Goal: Feedback & Contribution: Leave review/rating

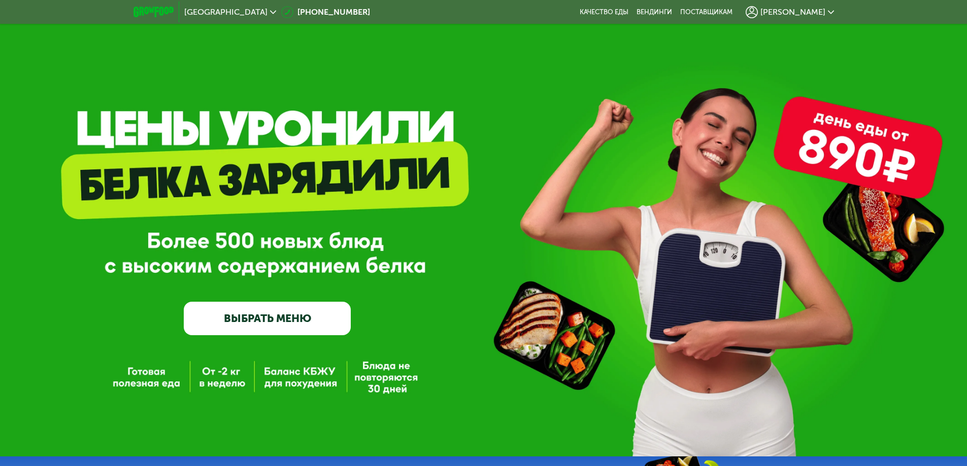
click at [797, 18] on div "[PERSON_NAME]" at bounding box center [789, 12] width 88 height 12
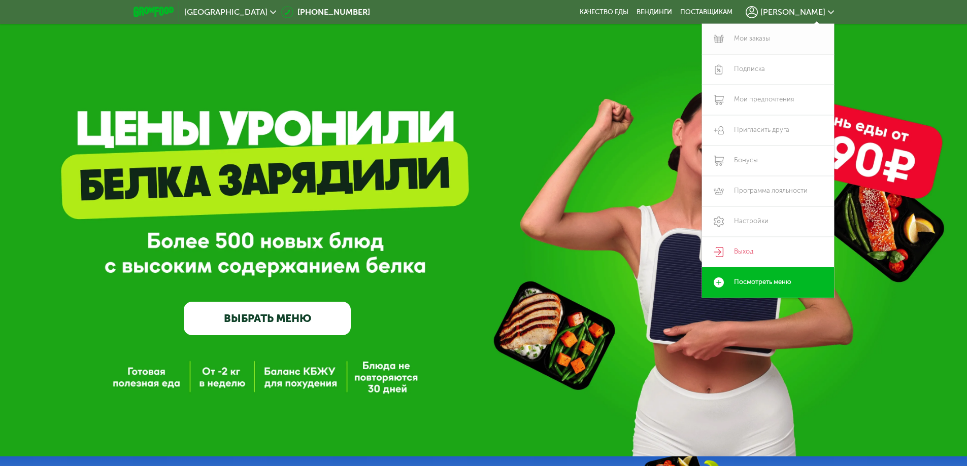
click at [755, 37] on link "Мои заказы" at bounding box center [768, 39] width 132 height 30
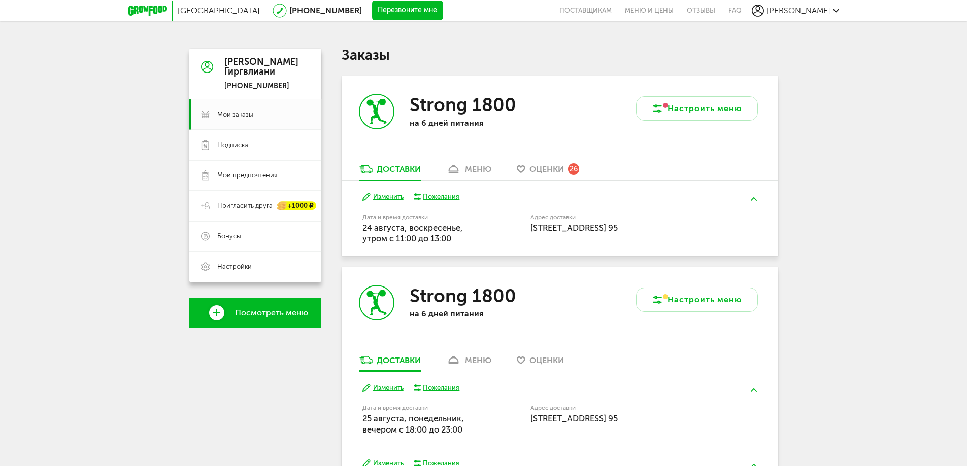
click at [488, 162] on div "Strong 1800 на 6 дней питания" at bounding box center [451, 120] width 218 height 88
click at [481, 167] on div "меню" at bounding box center [478, 169] width 26 height 10
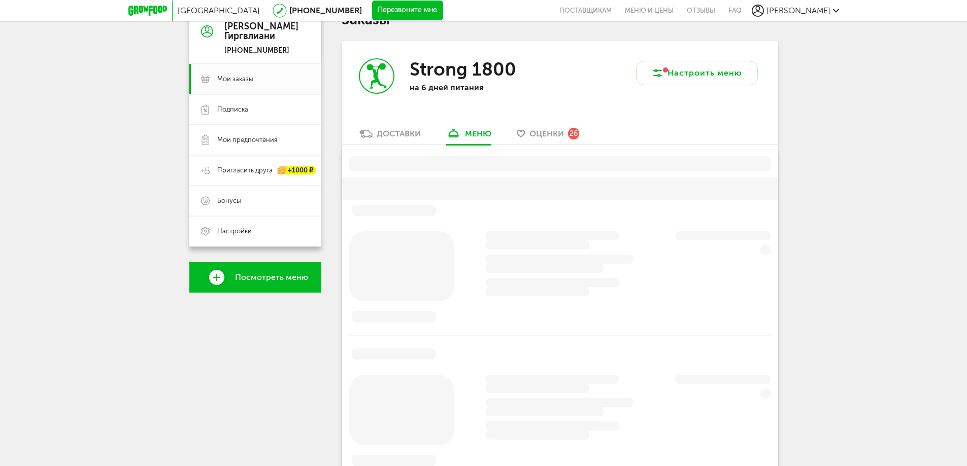
scroll to position [51, 0]
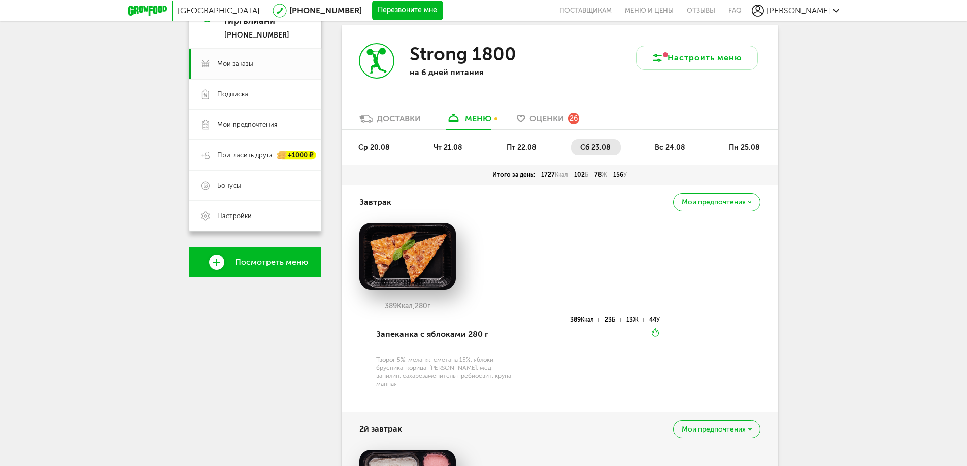
click at [514, 152] on li "пт 22.08" at bounding box center [521, 148] width 49 height 16
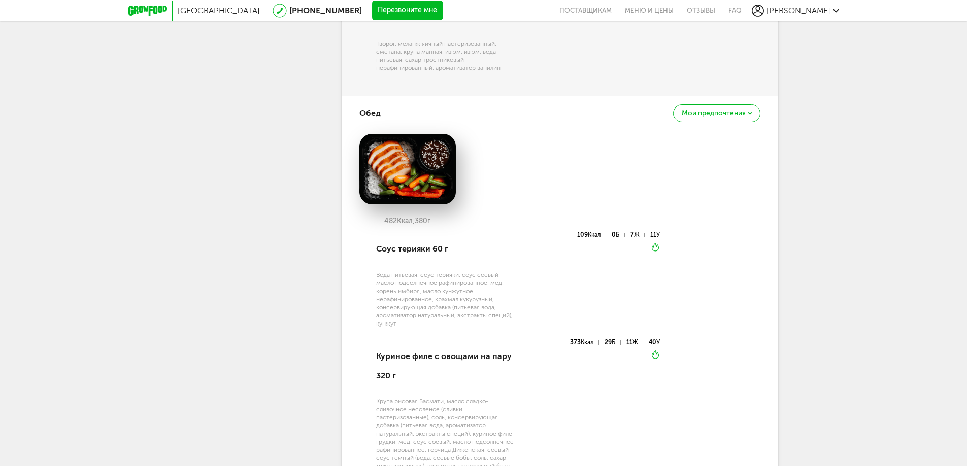
scroll to position [761, 0]
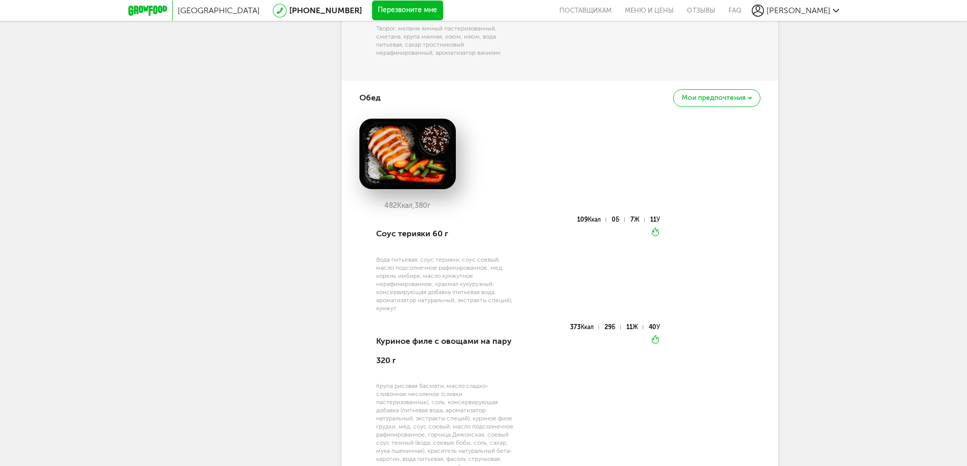
click at [705, 101] on span "Мои предпочтения" at bounding box center [714, 97] width 64 height 7
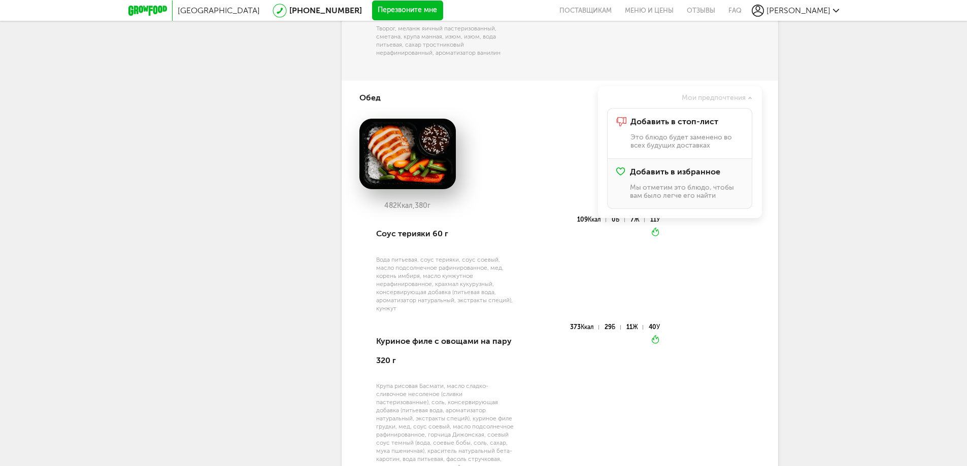
click at [656, 198] on div "Добавить в избранное Мы отметим это блюдо, чтобы вам было легче его найти" at bounding box center [686, 183] width 113 height 32
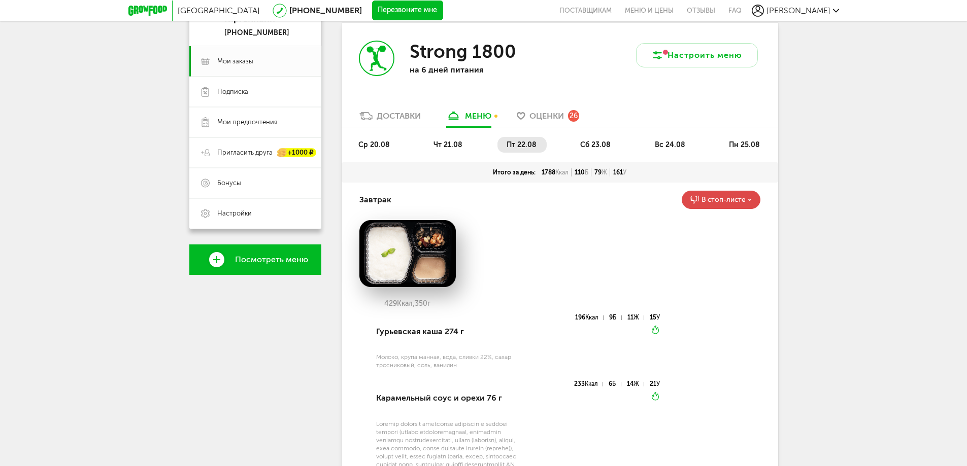
scroll to position [51, 0]
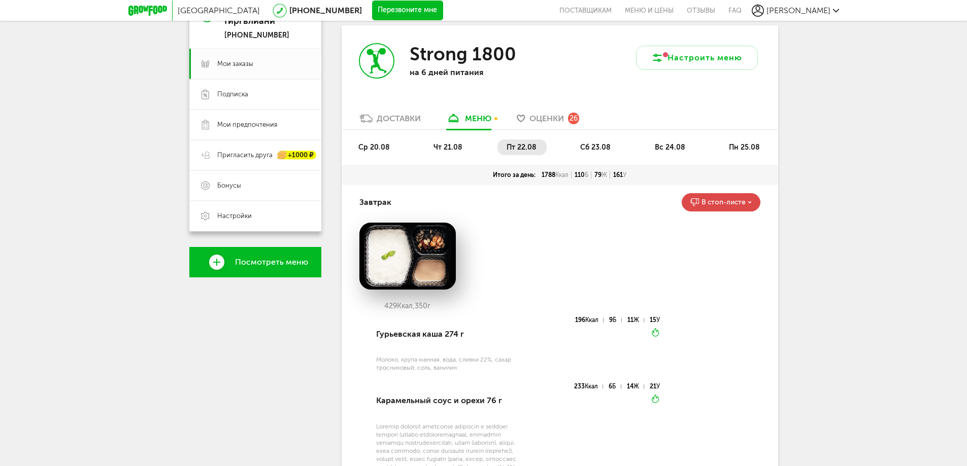
click at [558, 116] on span "Оценки" at bounding box center [546, 119] width 35 height 10
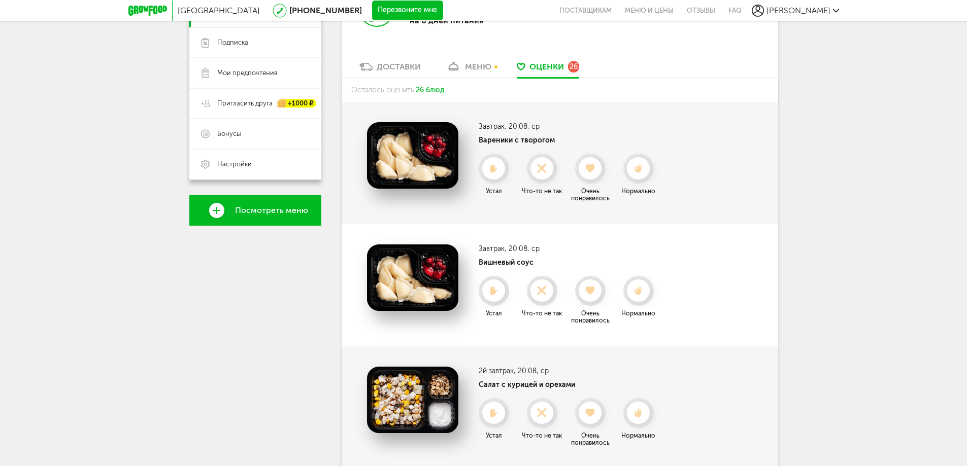
scroll to position [101, 0]
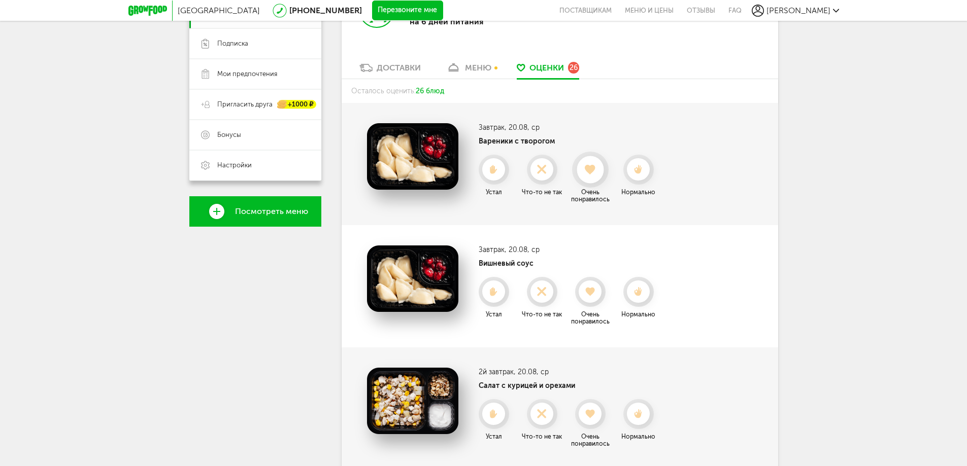
click at [597, 169] on icon at bounding box center [589, 169] width 27 height 11
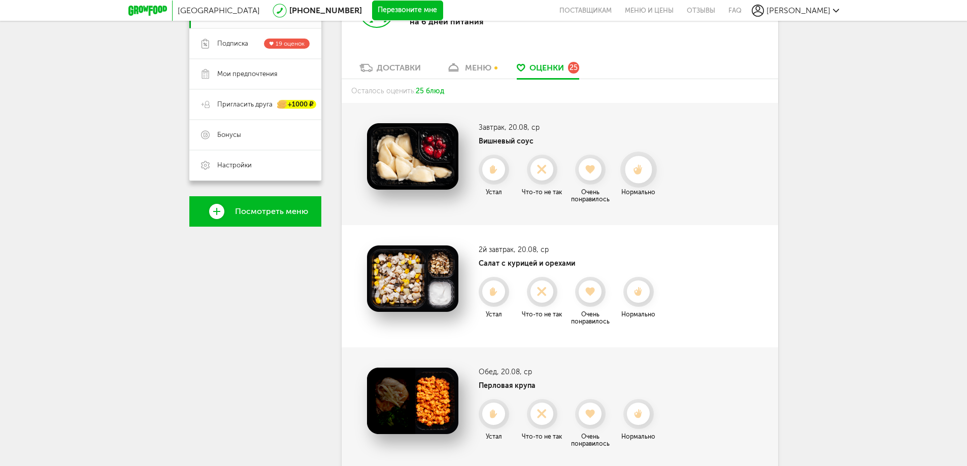
click at [639, 168] on use at bounding box center [637, 169] width 9 height 11
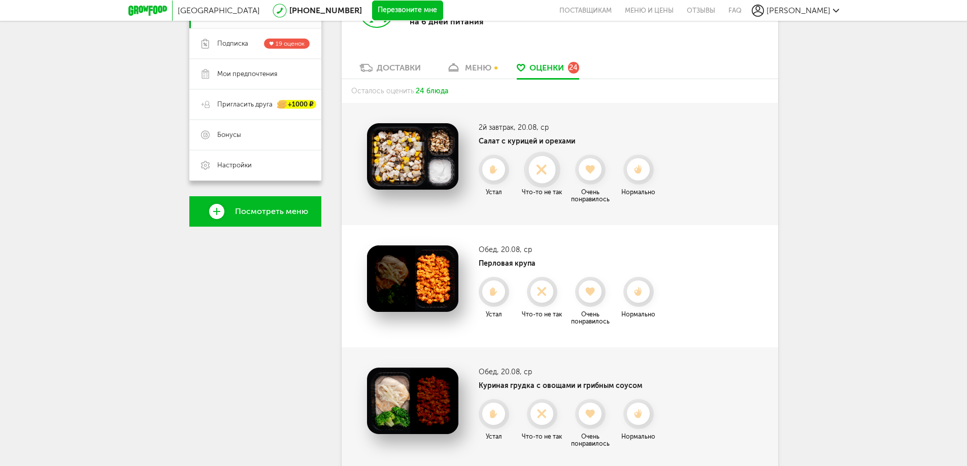
click at [544, 163] on div at bounding box center [541, 169] width 27 height 27
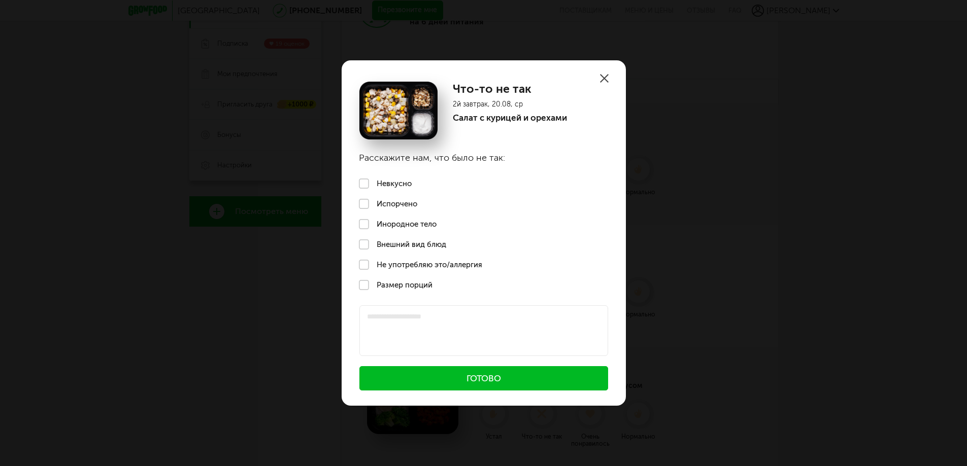
click at [386, 183] on label "Невкусно" at bounding box center [484, 184] width 284 height 20
click at [494, 377] on button "Готово" at bounding box center [483, 378] width 249 height 24
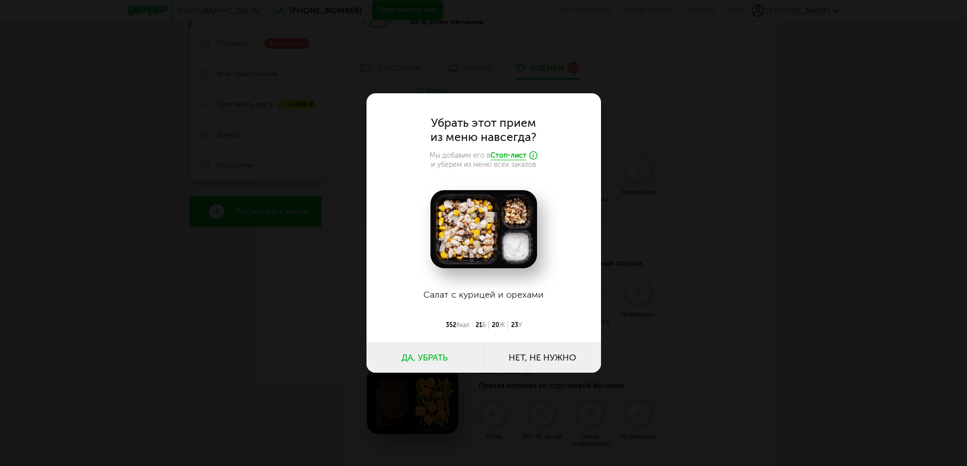
click at [433, 361] on button "Да, убрать" at bounding box center [424, 358] width 117 height 30
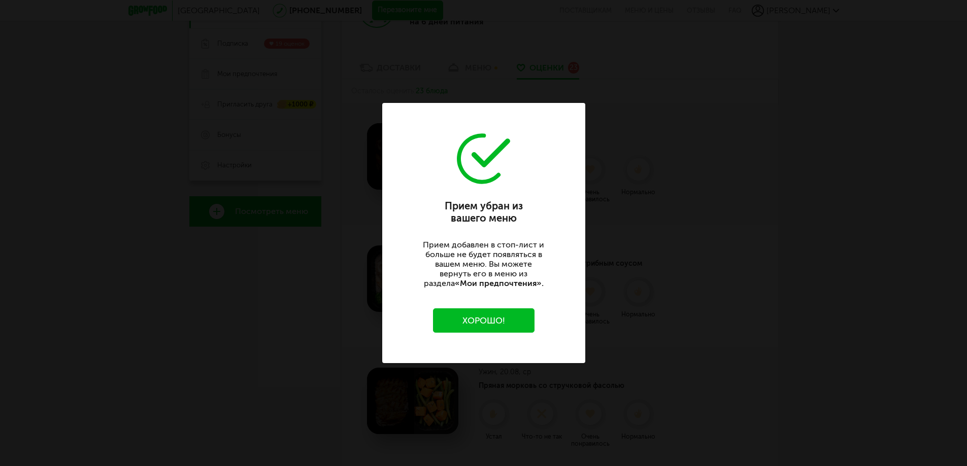
click at [489, 318] on button "Хорошо!" at bounding box center [483, 321] width 101 height 24
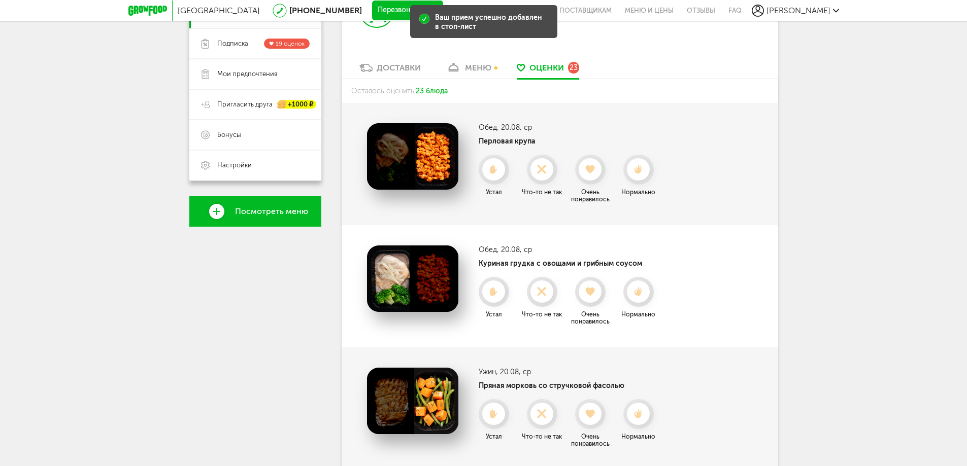
click at [402, 158] on img at bounding box center [412, 156] width 91 height 66
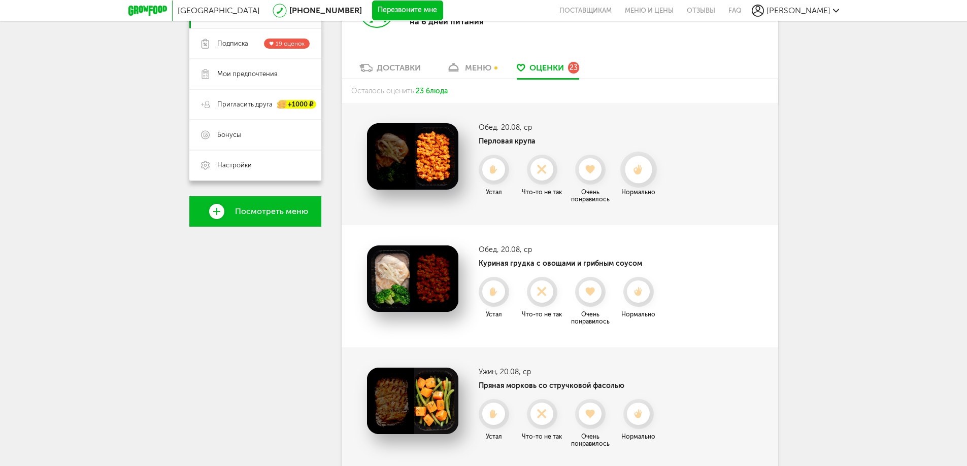
click at [633, 171] on icon at bounding box center [638, 169] width 27 height 11
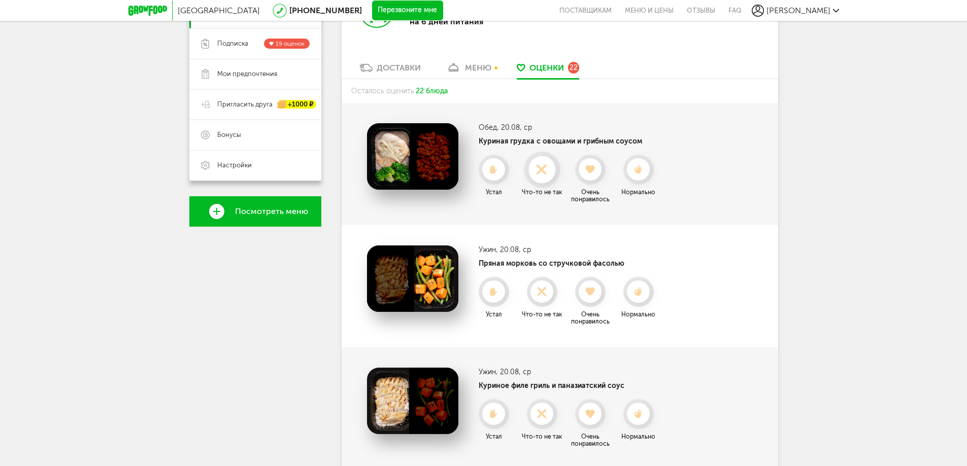
click at [538, 166] on use at bounding box center [542, 169] width 20 height 20
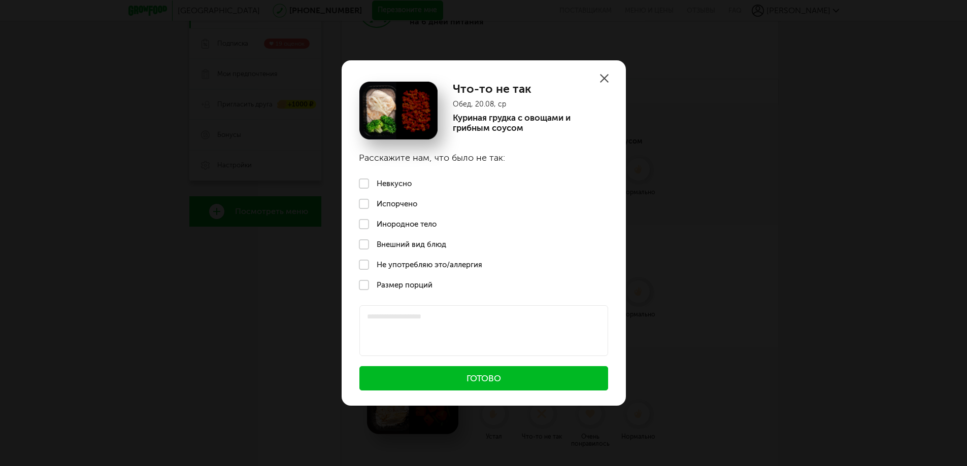
click at [406, 265] on label "Не употребляю это/аллергия" at bounding box center [484, 265] width 284 height 20
click at [478, 379] on button "Готово" at bounding box center [483, 378] width 249 height 24
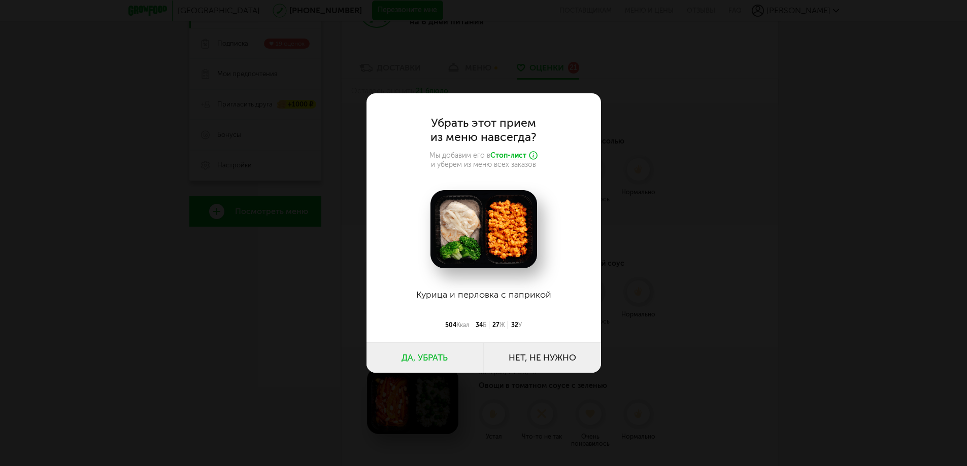
click at [425, 350] on button "Да, убрать" at bounding box center [424, 358] width 117 height 30
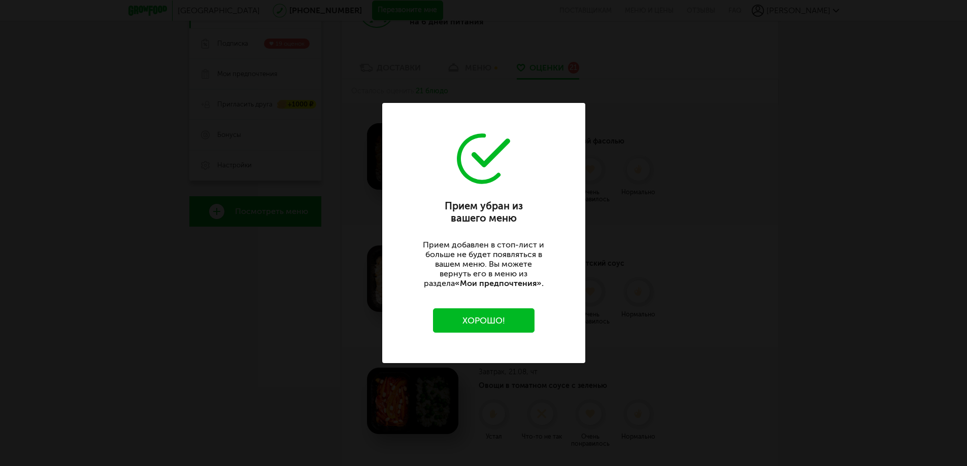
click at [617, 146] on div "Прием убран из вашего меню [PERSON_NAME] добавлен в стоп-лист и больше не будет…" at bounding box center [483, 233] width 967 height 466
click at [480, 314] on div "Прием убран из вашего меню [PERSON_NAME] добавлен в стоп-лист и больше не будет…" at bounding box center [483, 233] width 203 height 260
click at [476, 311] on button "Хорошо!" at bounding box center [483, 321] width 101 height 24
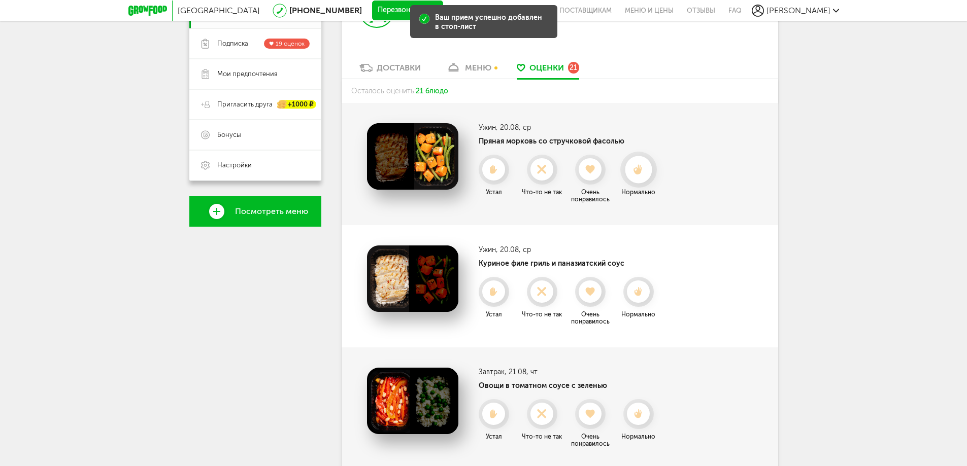
click at [639, 168] on use at bounding box center [637, 169] width 9 height 11
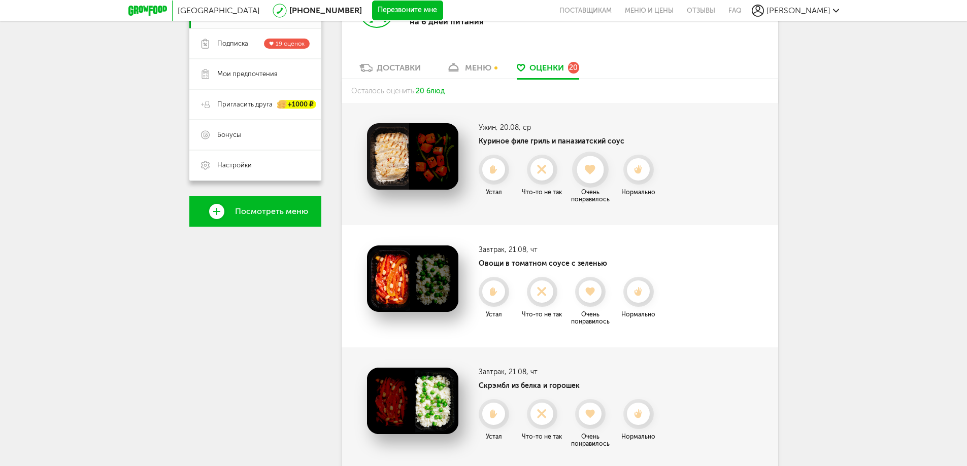
click at [573, 164] on div at bounding box center [590, 170] width 37 height 36
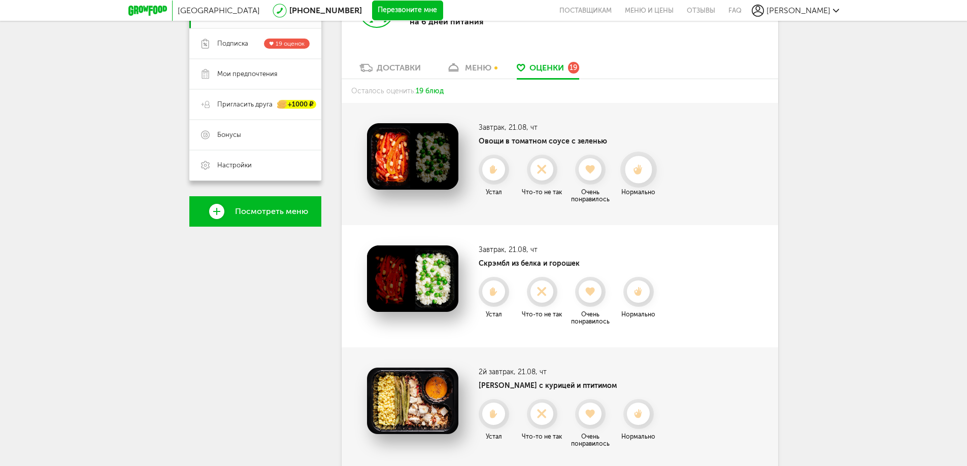
click at [642, 161] on div at bounding box center [638, 169] width 27 height 27
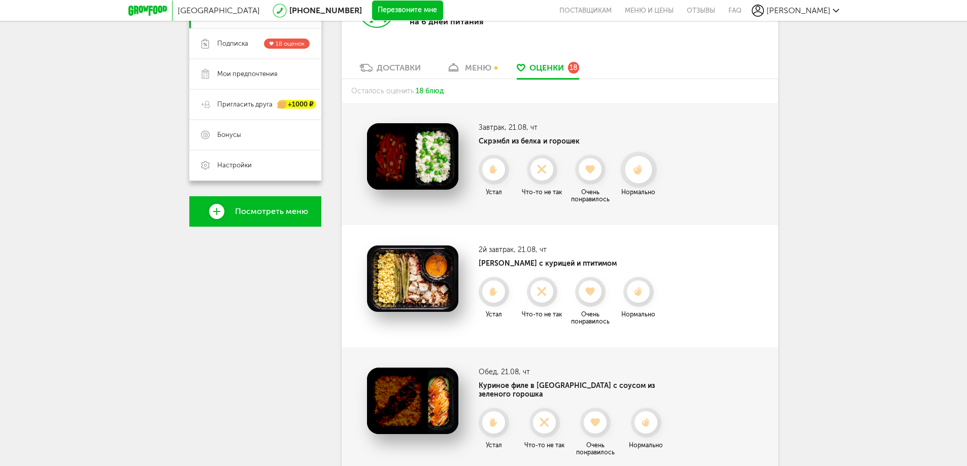
click at [641, 180] on div at bounding box center [638, 169] width 27 height 27
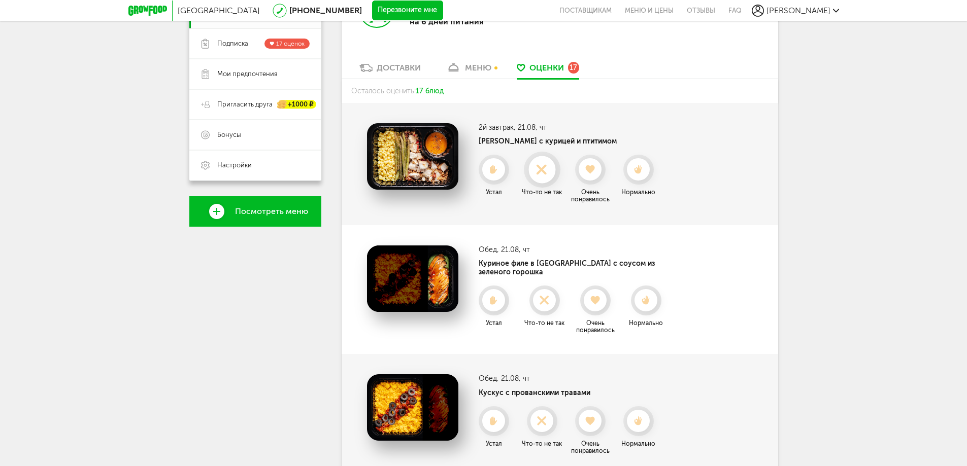
click at [535, 168] on icon at bounding box center [541, 169] width 27 height 11
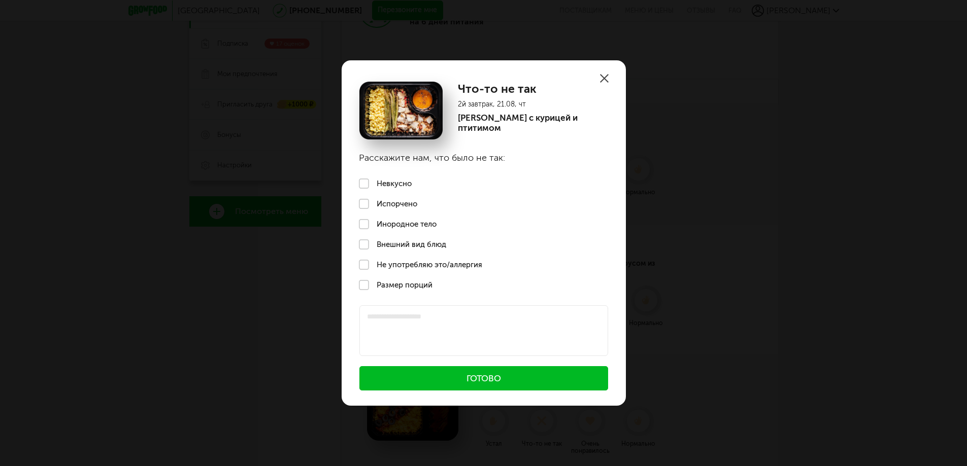
click at [406, 182] on label "Невкусно" at bounding box center [484, 184] width 284 height 20
click at [489, 369] on button "Готово" at bounding box center [483, 378] width 249 height 24
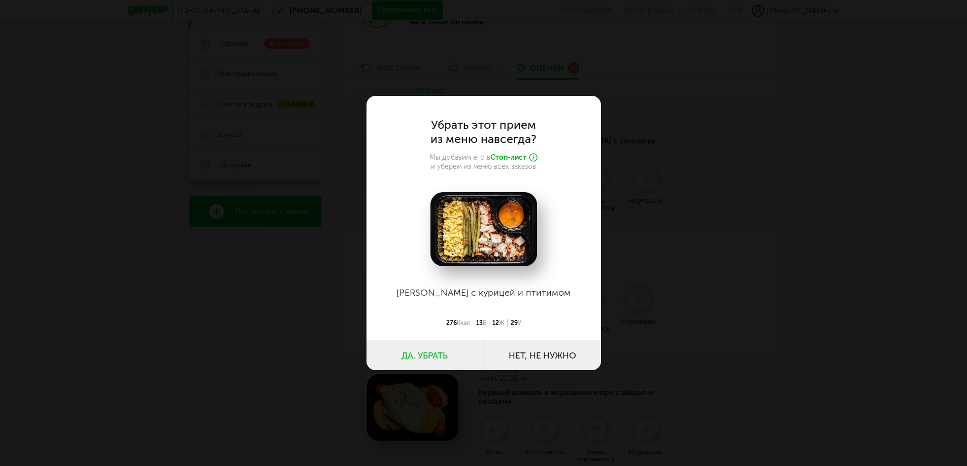
click at [441, 354] on button "Да, убрать" at bounding box center [424, 355] width 117 height 30
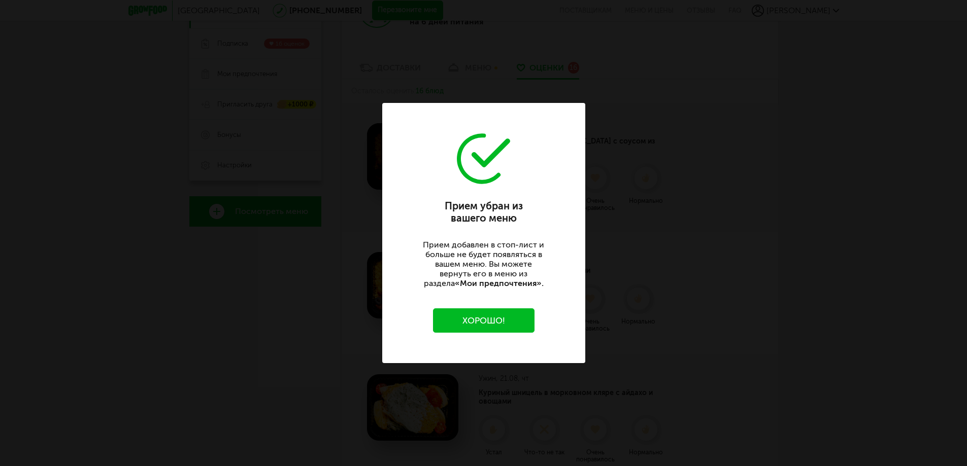
click at [467, 328] on button "Хорошо!" at bounding box center [483, 321] width 101 height 24
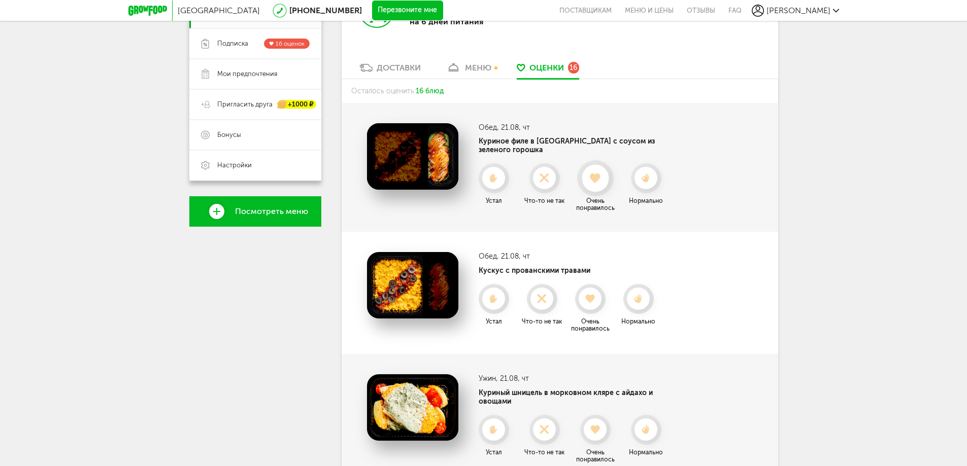
click at [596, 173] on use at bounding box center [595, 178] width 11 height 10
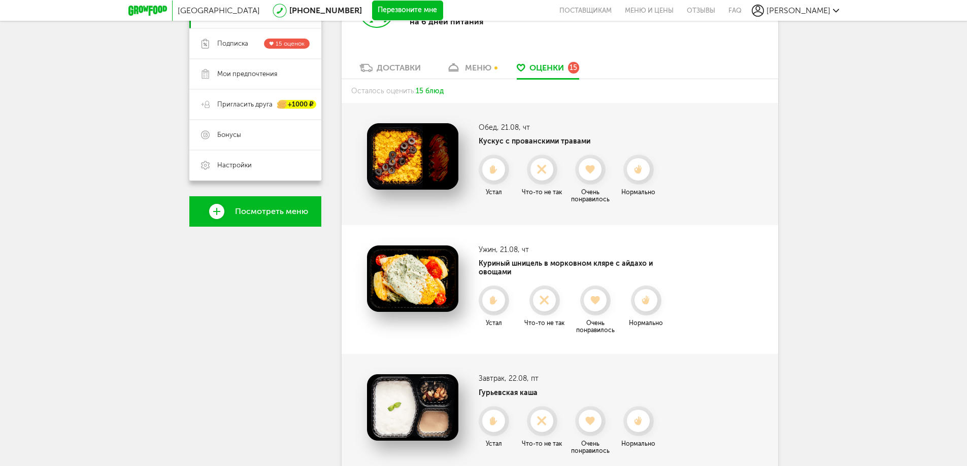
click at [630, 170] on icon at bounding box center [638, 169] width 22 height 9
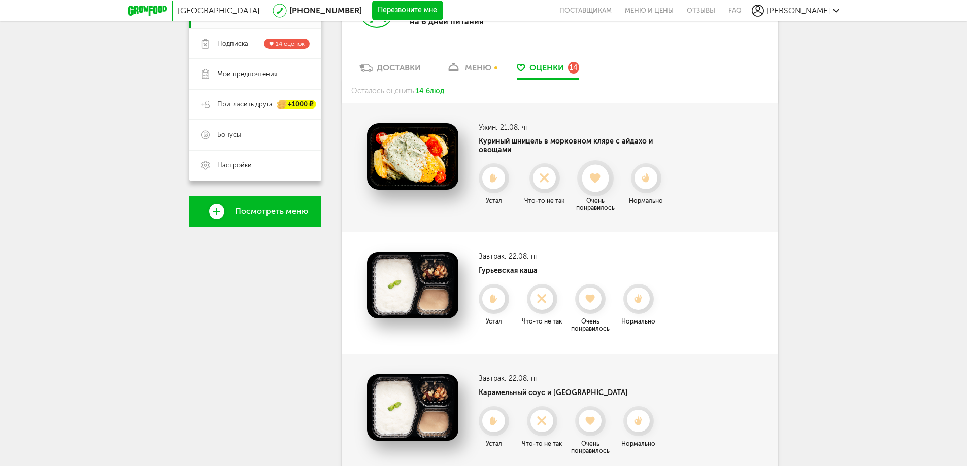
click at [593, 173] on use at bounding box center [595, 178] width 11 height 10
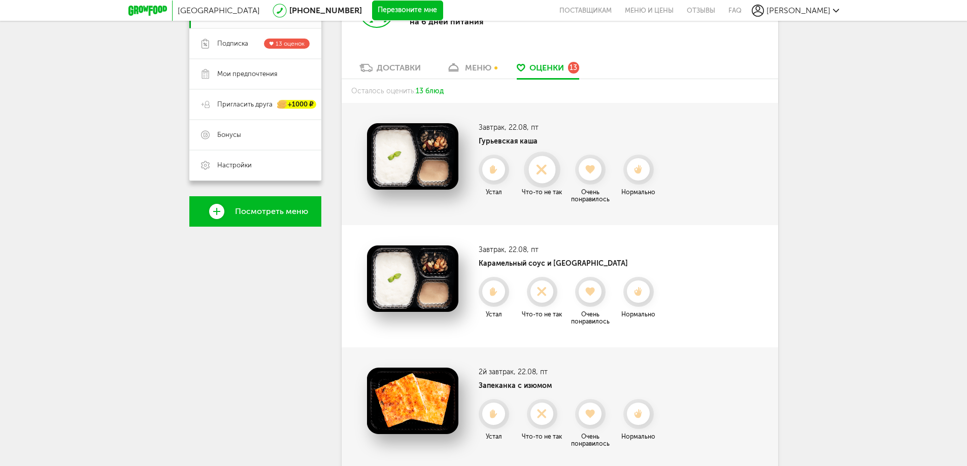
click at [545, 173] on use at bounding box center [542, 169] width 20 height 20
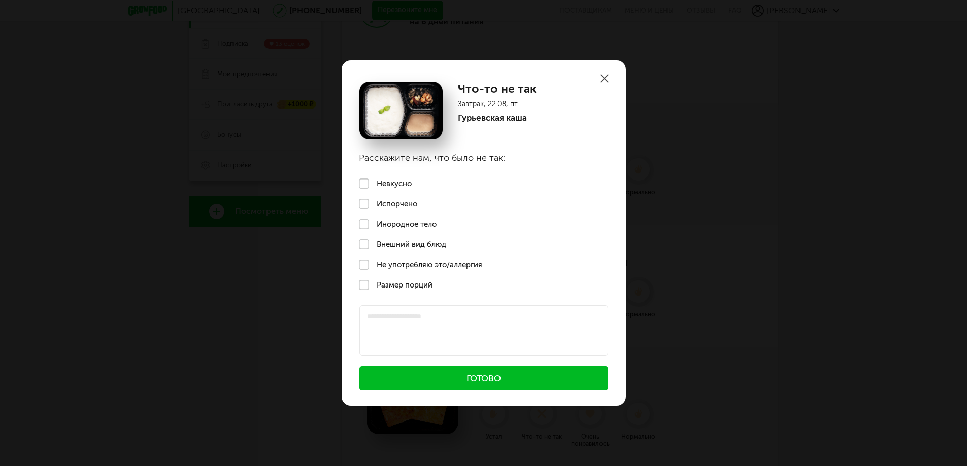
click at [405, 267] on label "Не употребляю это/аллергия" at bounding box center [484, 265] width 284 height 20
drag, startPoint x: 446, startPoint y: 323, endPoint x: 451, endPoint y: 303, distance: 20.3
click at [448, 322] on textarea at bounding box center [483, 330] width 249 height 51
type textarea "*"
type textarea "**********"
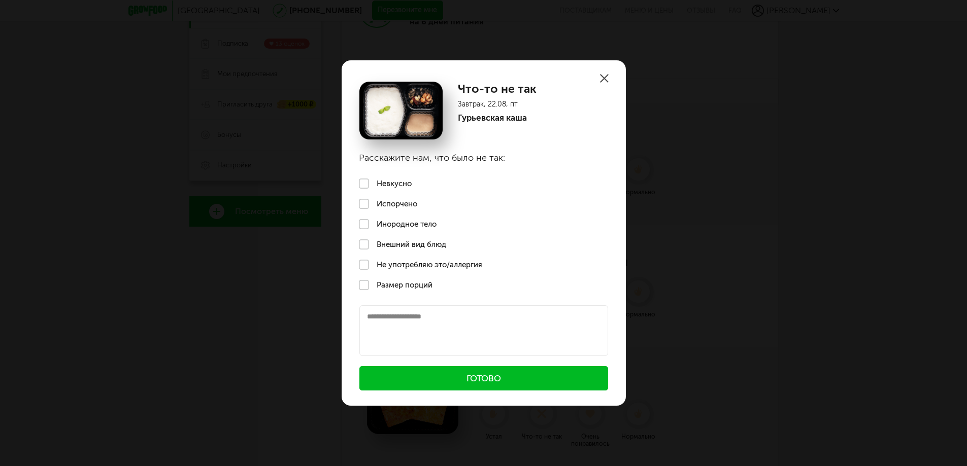
type textarea "*"
type textarea "**********"
click at [600, 76] on use at bounding box center [604, 78] width 9 height 9
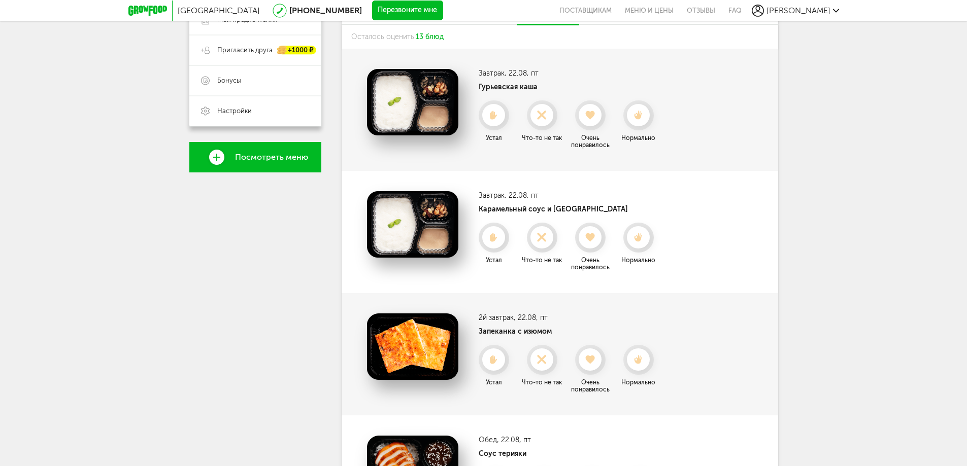
scroll to position [101, 0]
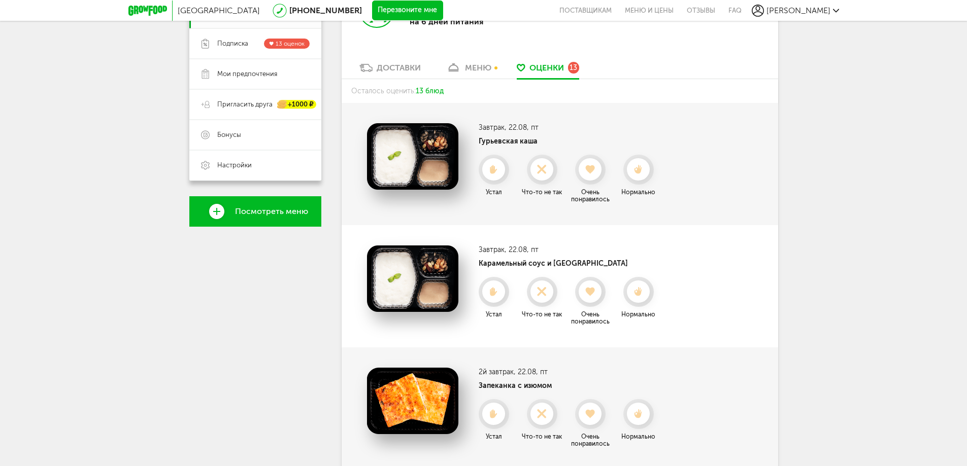
click at [640, 168] on use at bounding box center [638, 169] width 8 height 9
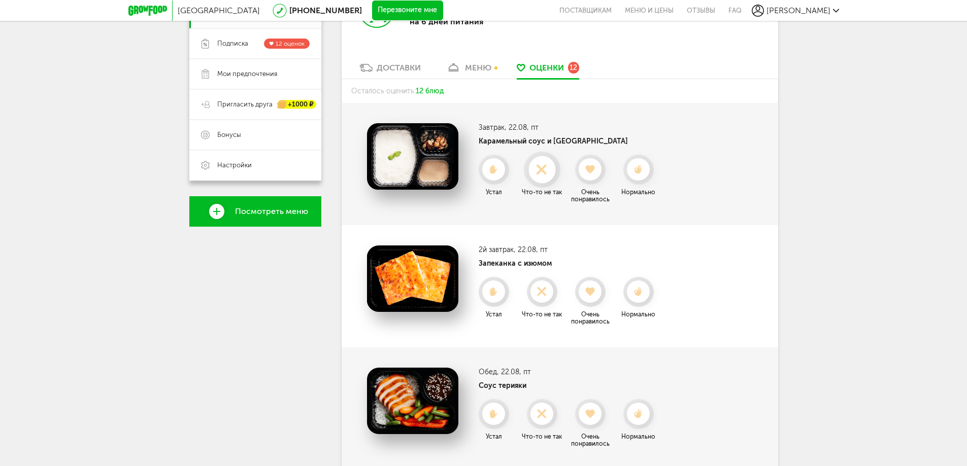
click at [548, 166] on icon at bounding box center [541, 169] width 27 height 11
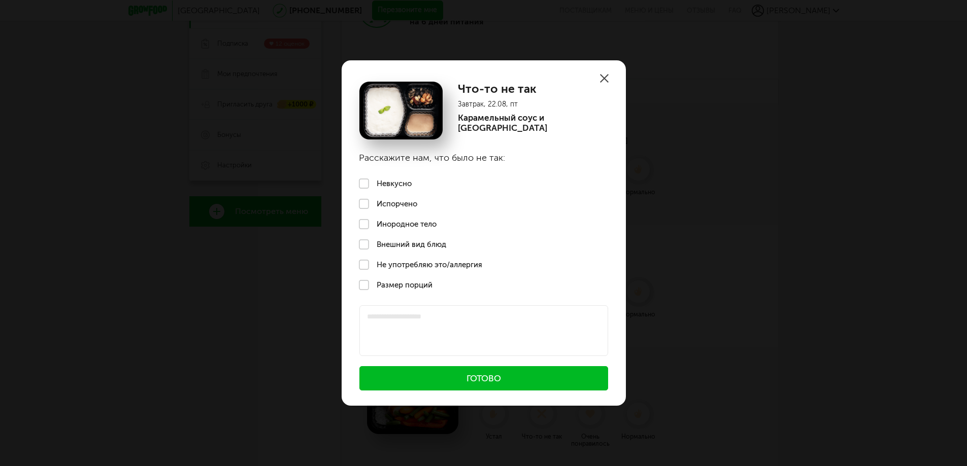
click at [404, 257] on label "Не употребляю это/аллергия" at bounding box center [484, 265] width 284 height 20
click at [427, 327] on textarea at bounding box center [483, 330] width 249 height 51
type textarea "*"
type textarea "**********"
click at [488, 377] on button "Готово" at bounding box center [483, 378] width 249 height 24
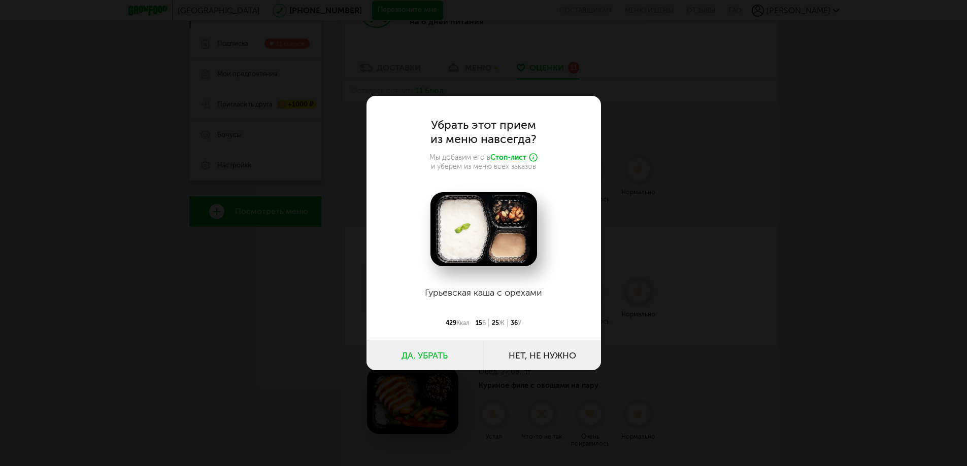
click at [551, 349] on button "Нет, не нужно" at bounding box center [542, 355] width 117 height 30
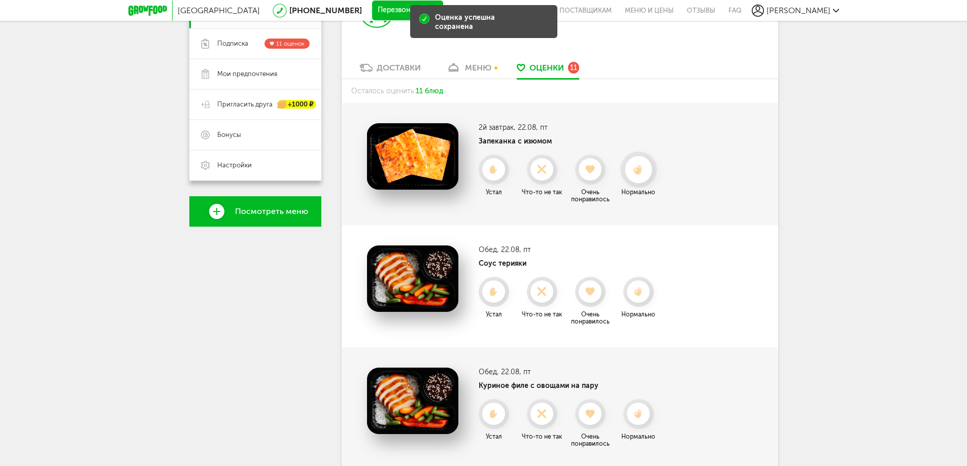
click at [642, 173] on icon at bounding box center [638, 169] width 27 height 11
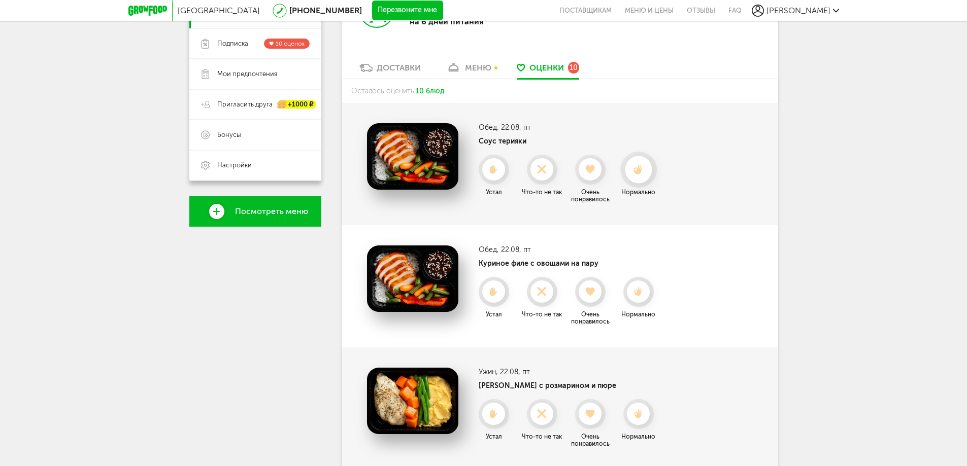
click at [637, 164] on icon at bounding box center [638, 169] width 27 height 11
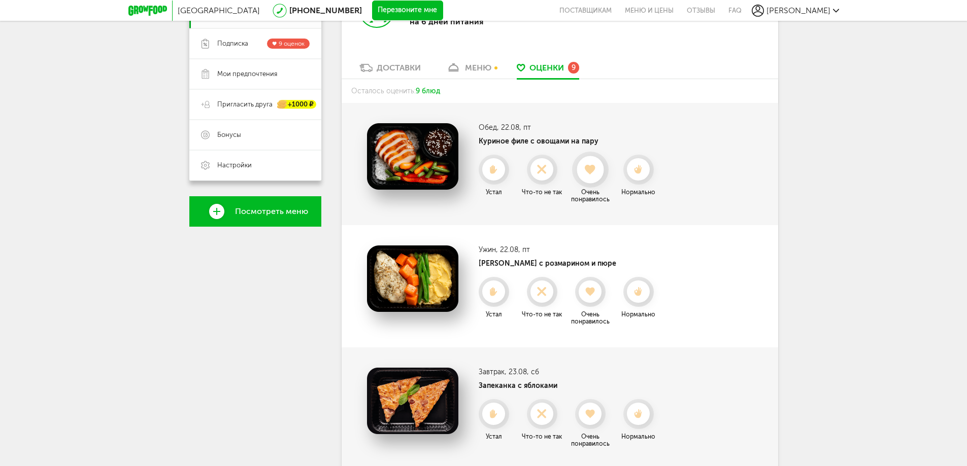
click at [594, 168] on use at bounding box center [590, 169] width 11 height 10
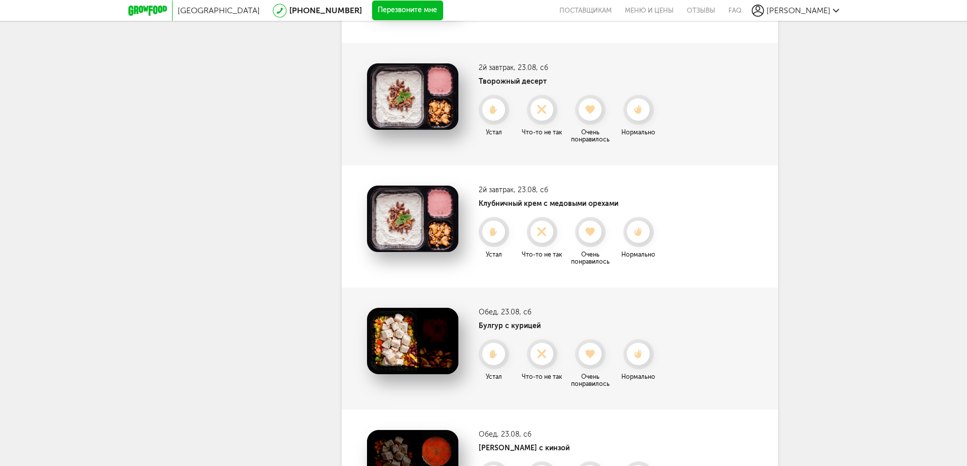
scroll to position [0, 0]
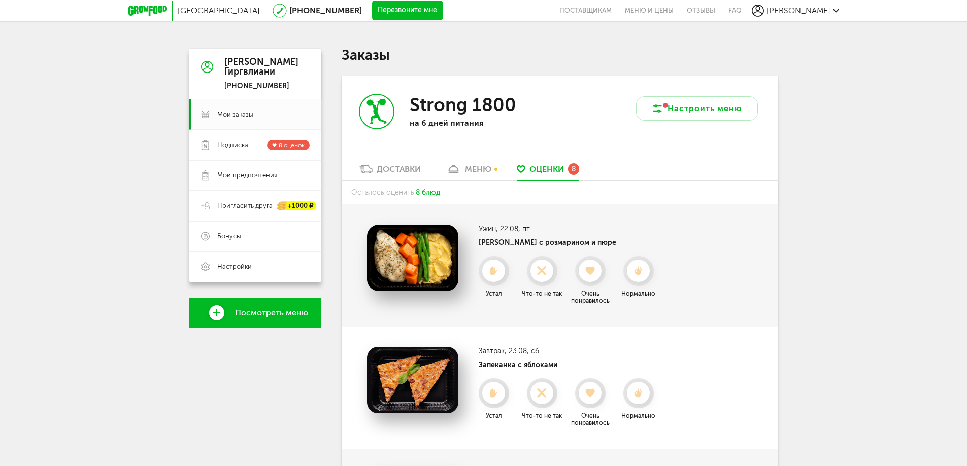
click at [477, 162] on div "Strong 1800 на 6 дней питания" at bounding box center [451, 120] width 218 height 88
click at [475, 166] on div "меню" at bounding box center [478, 169] width 26 height 10
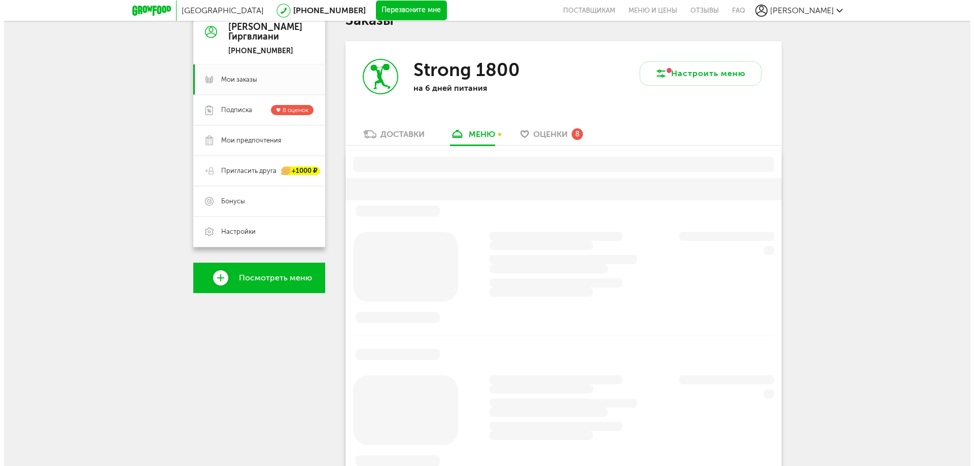
scroll to position [51, 0]
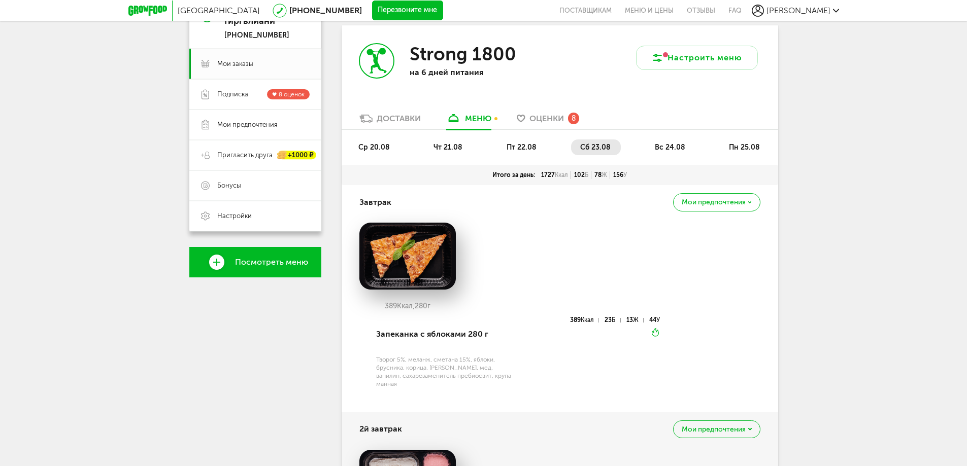
click at [659, 145] on span "вс 24.08" at bounding box center [670, 147] width 30 height 9
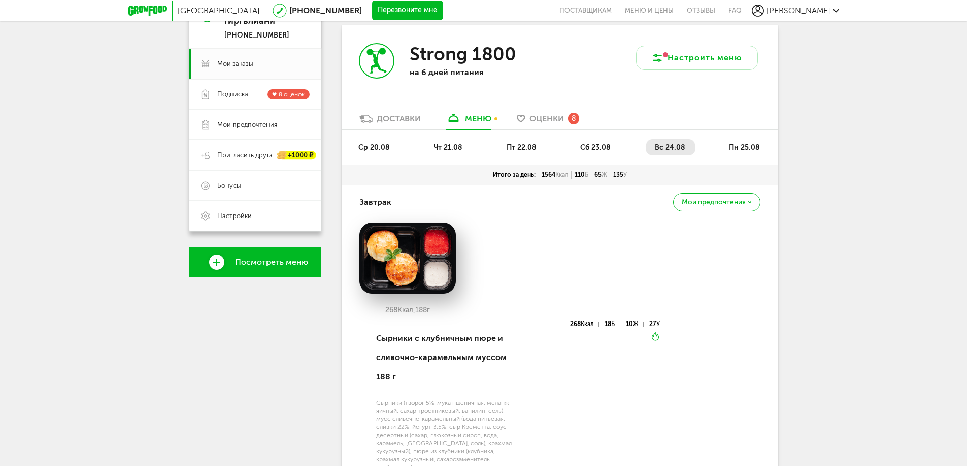
click at [751, 142] on li "пн 25.08" at bounding box center [745, 148] width 50 height 16
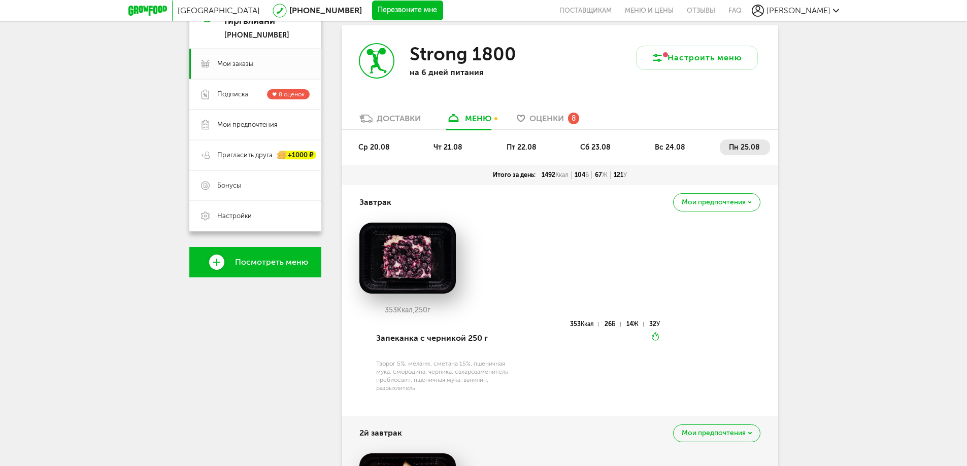
click at [680, 145] on span "вс 24.08" at bounding box center [670, 147] width 30 height 9
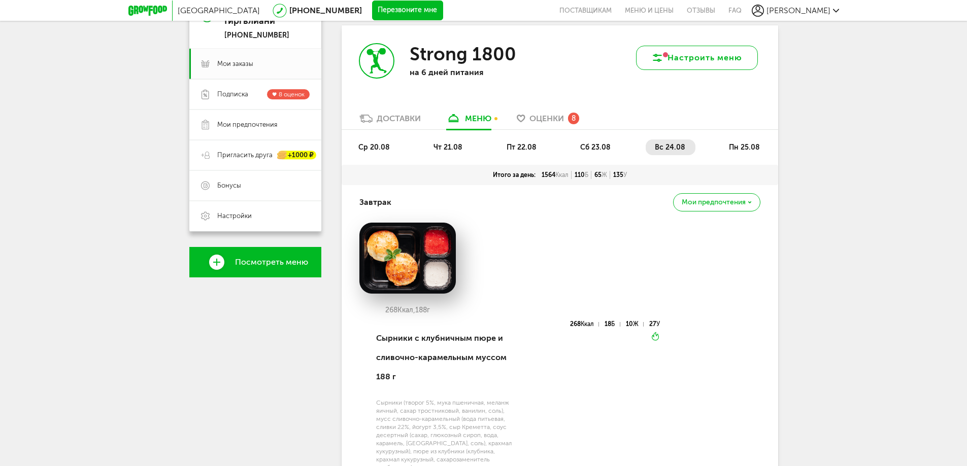
click at [689, 63] on button "Настроить меню" at bounding box center [697, 58] width 122 height 24
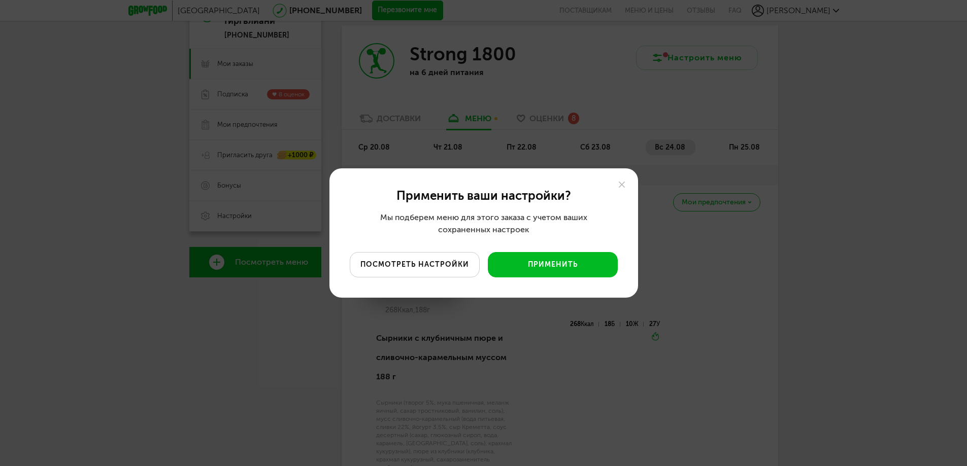
click at [429, 264] on button "посмотреть настройки" at bounding box center [415, 264] width 130 height 25
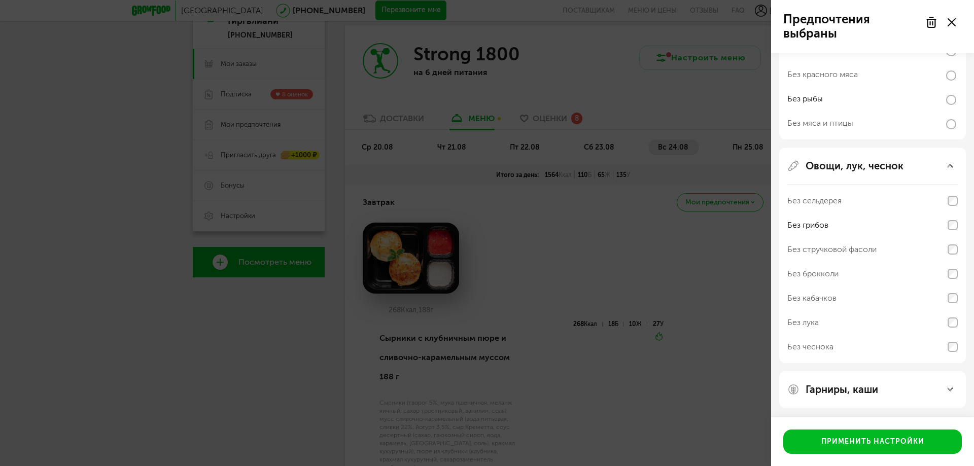
scroll to position [333, 0]
click at [879, 383] on div "Гарниры, каши" at bounding box center [872, 389] width 187 height 37
click at [890, 390] on div "Гарниры, каши" at bounding box center [873, 389] width 171 height 12
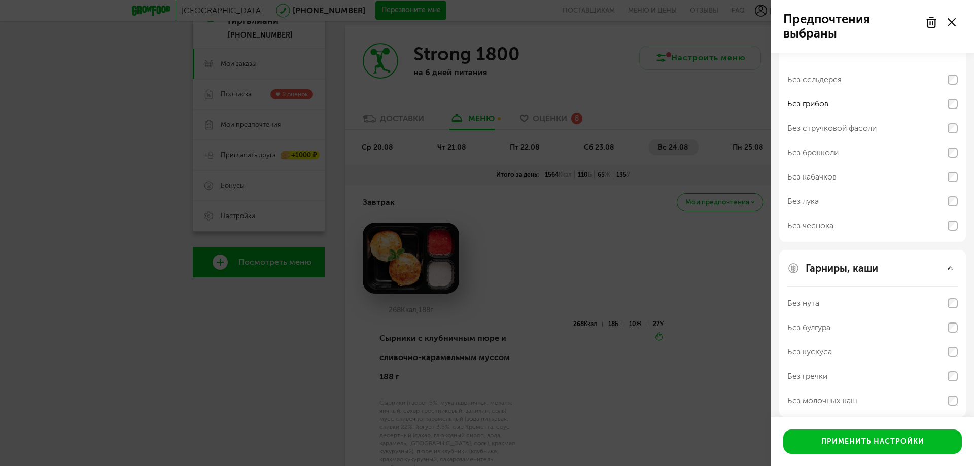
scroll to position [463, 0]
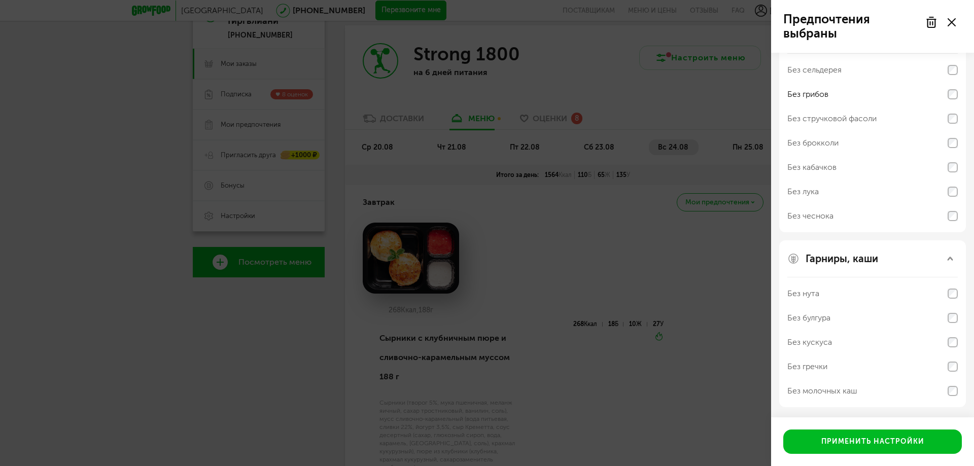
click at [861, 262] on p "Гарниры, каши" at bounding box center [842, 259] width 73 height 12
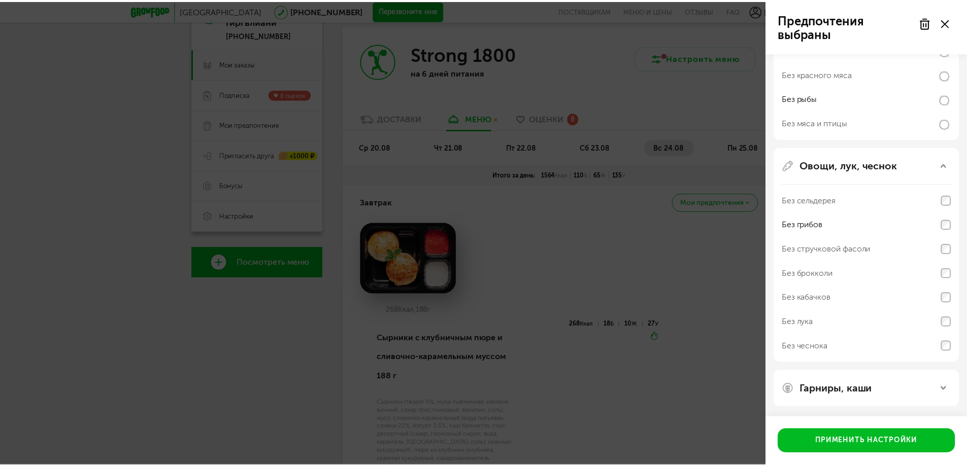
scroll to position [0, 0]
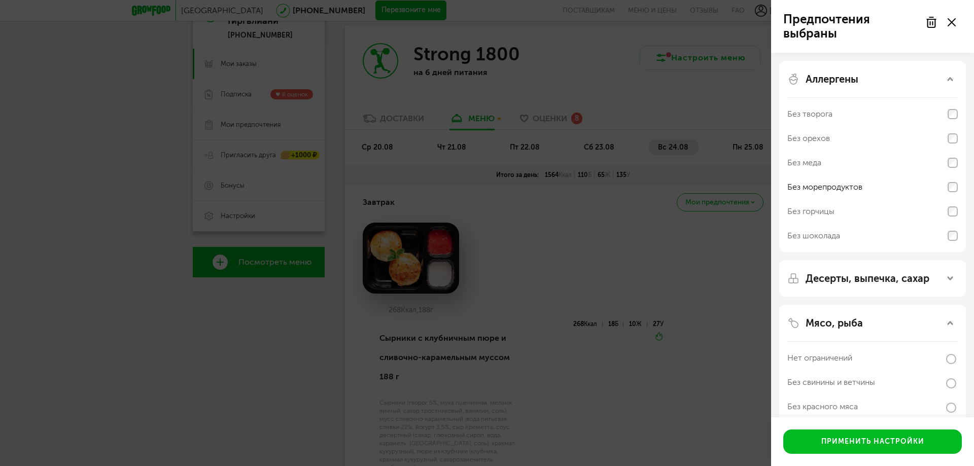
click at [606, 185] on div "Предпочтения выбраны Аллергены Без творога Без орехов Без меда Без морепродукто…" at bounding box center [487, 233] width 974 height 466
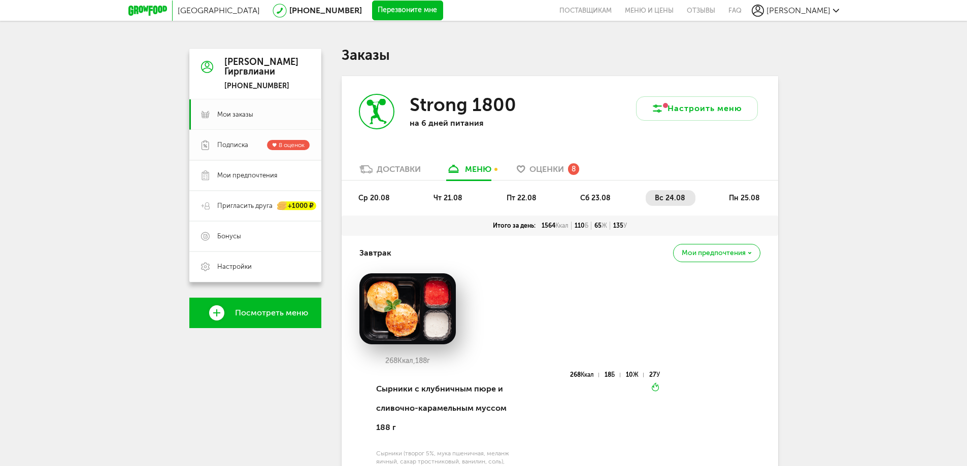
click at [225, 142] on span "Подписка" at bounding box center [232, 145] width 31 height 9
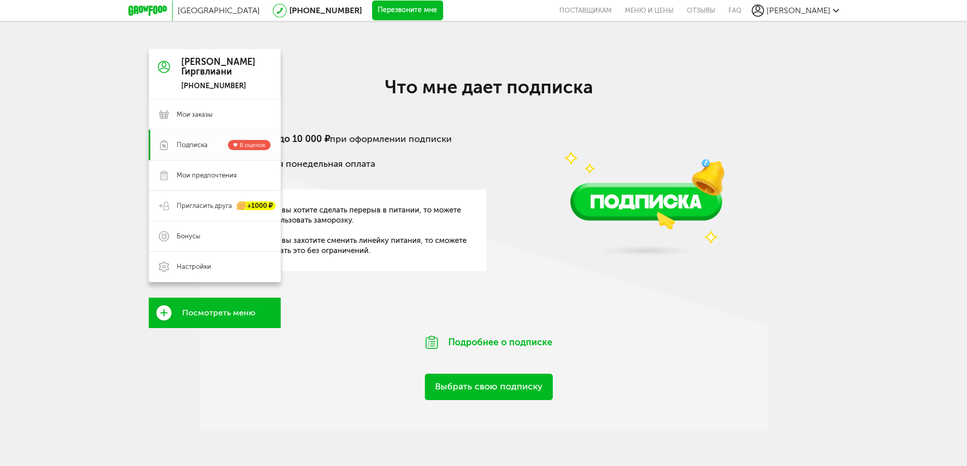
click at [254, 145] on span "8 оценок" at bounding box center [253, 145] width 26 height 7
